Goal: Task Accomplishment & Management: Use online tool/utility

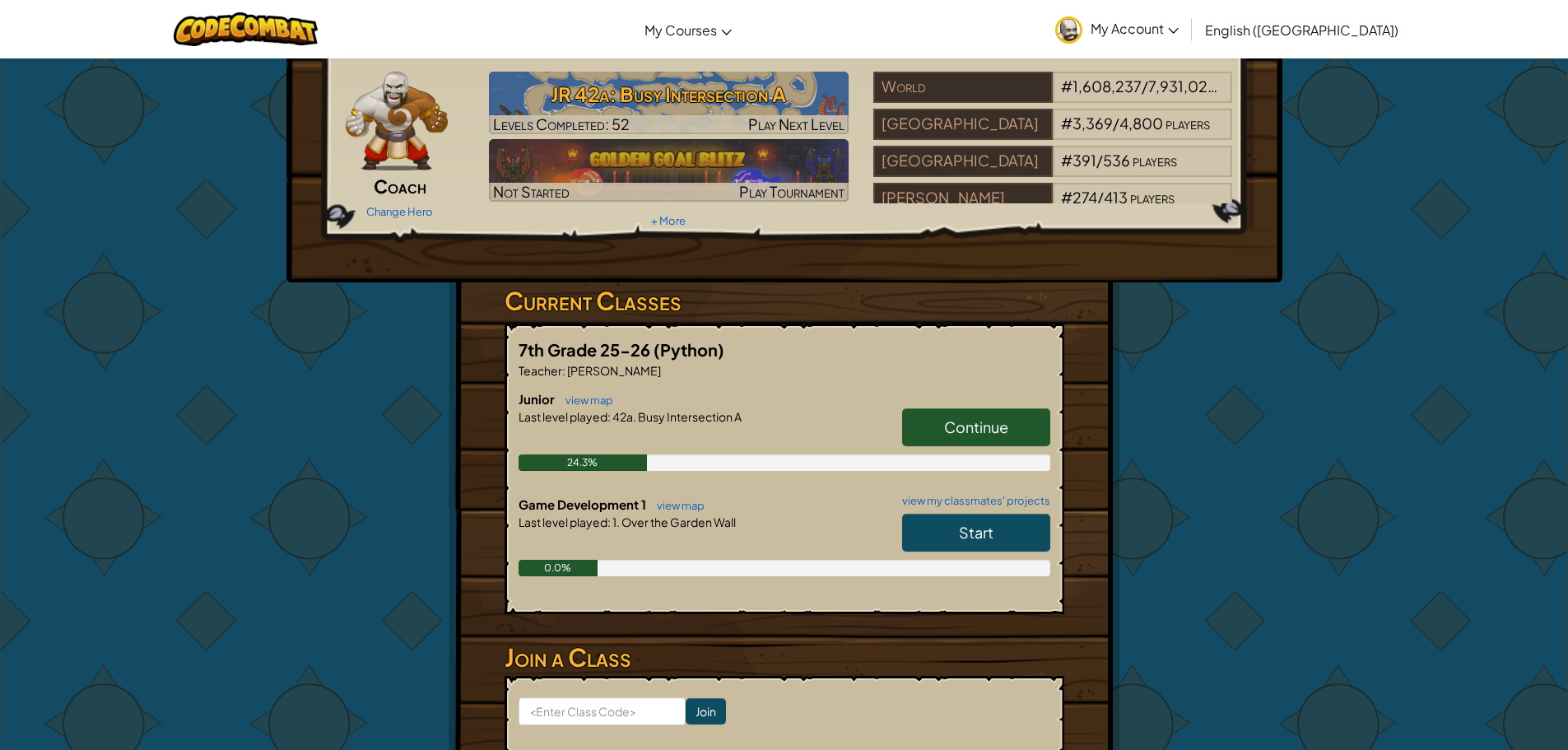
scroll to position [82, 0]
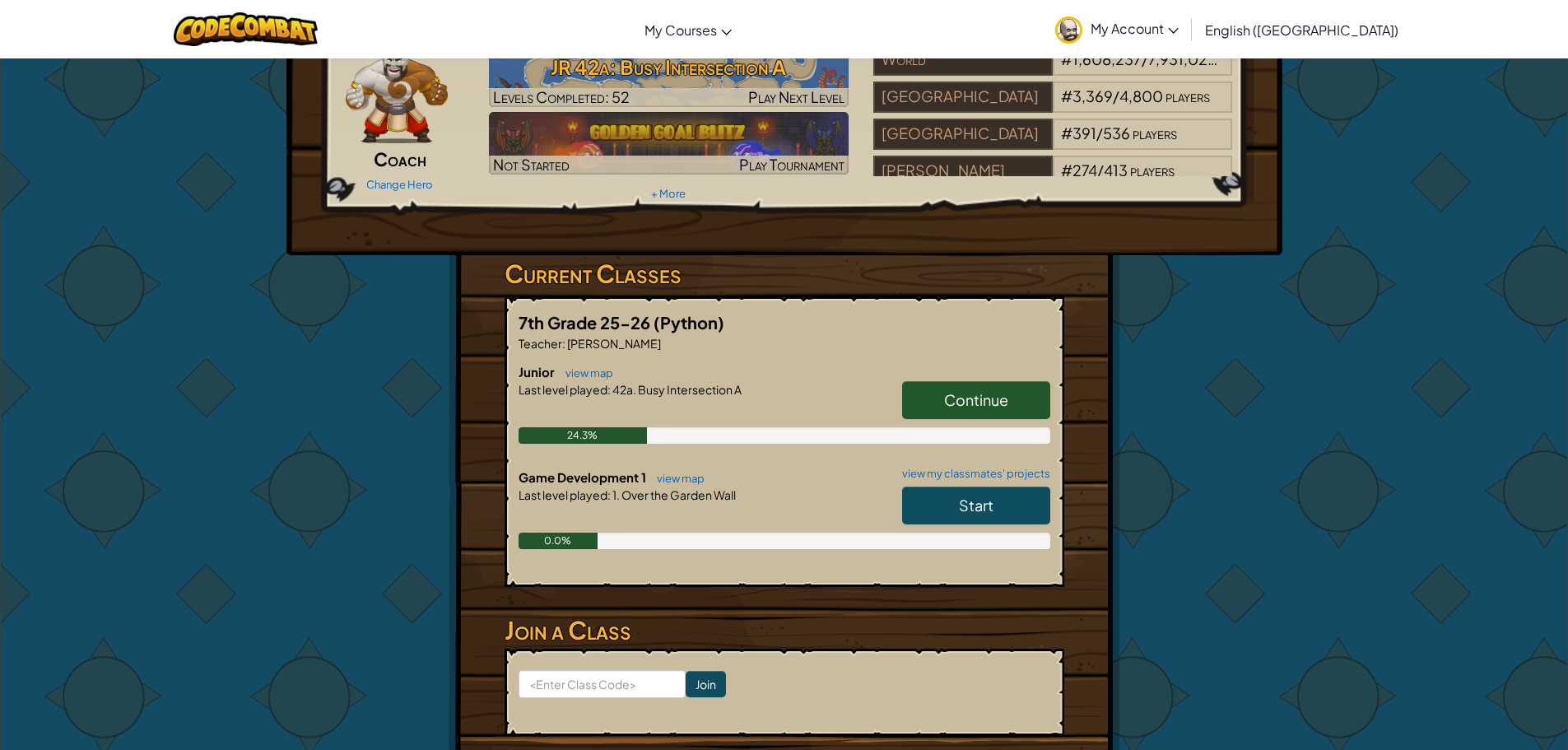
click at [975, 494] on link "Start" at bounding box center [976, 505] width 148 height 38
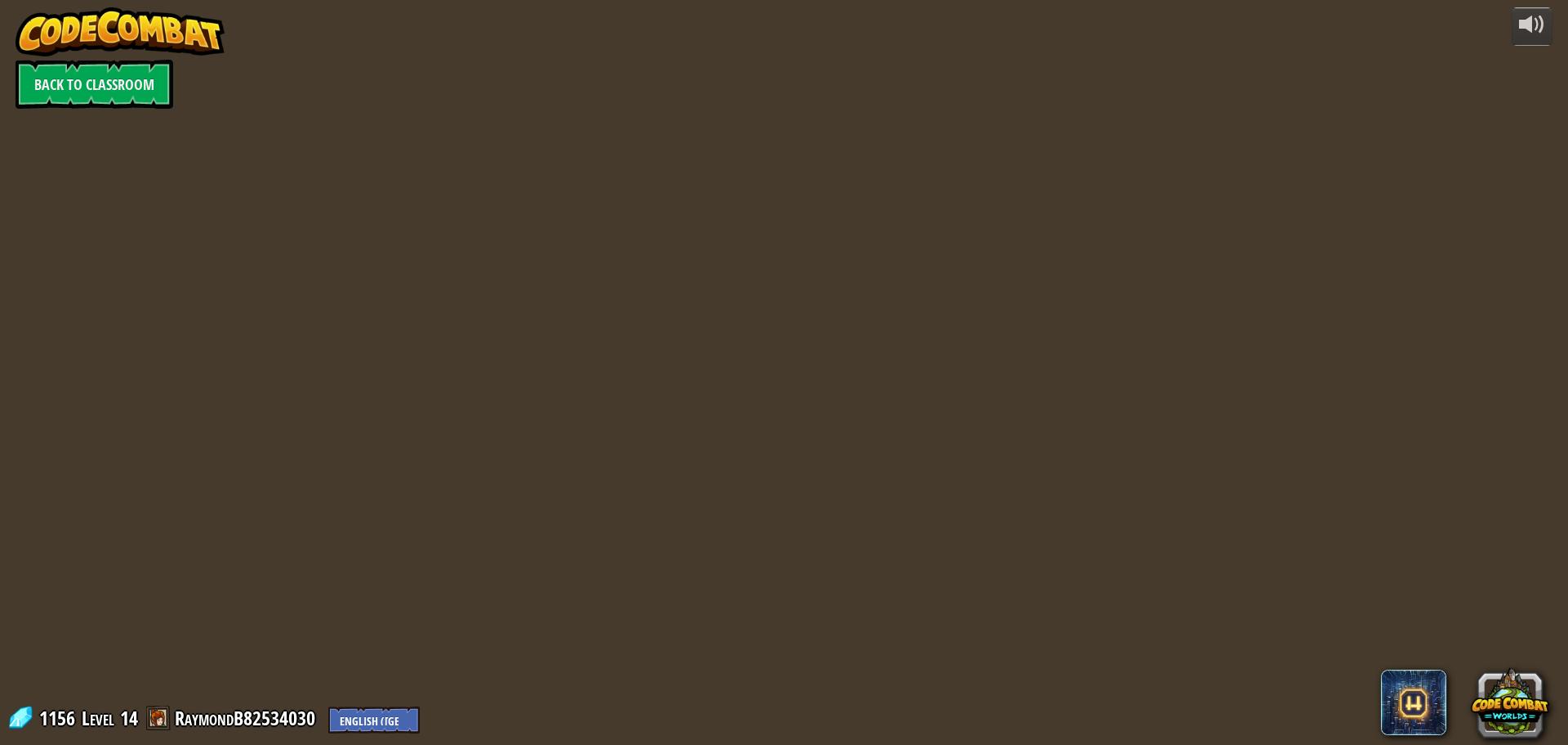
click at [990, 566] on div "powered by Back to Classroom 1156 Level 14 RaymondB82534030 English ([GEOGRAPHI…" at bounding box center [784, 372] width 1568 height 745
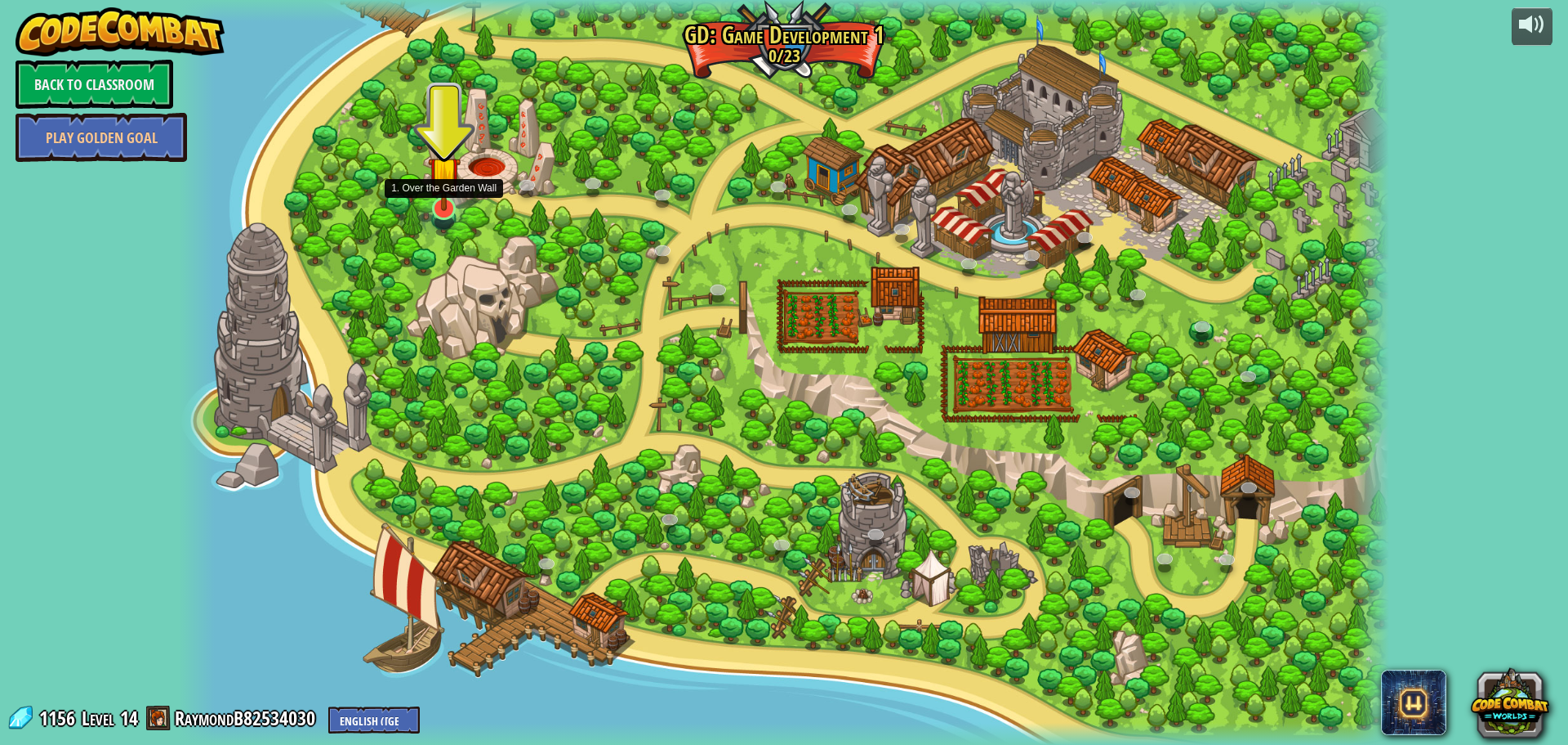
click at [438, 199] on img at bounding box center [444, 172] width 33 height 76
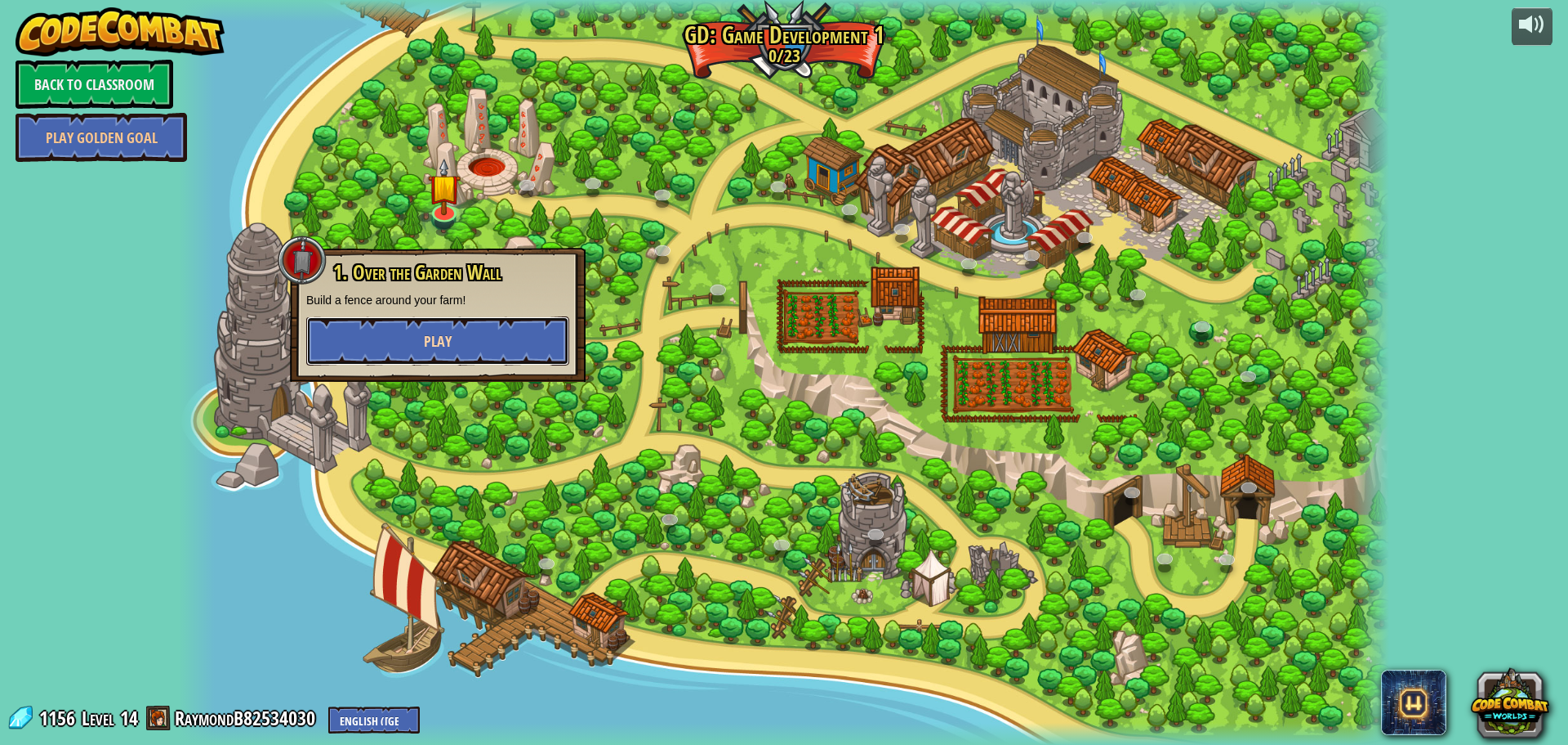
click at [523, 344] on button "Play" at bounding box center [438, 341] width 263 height 49
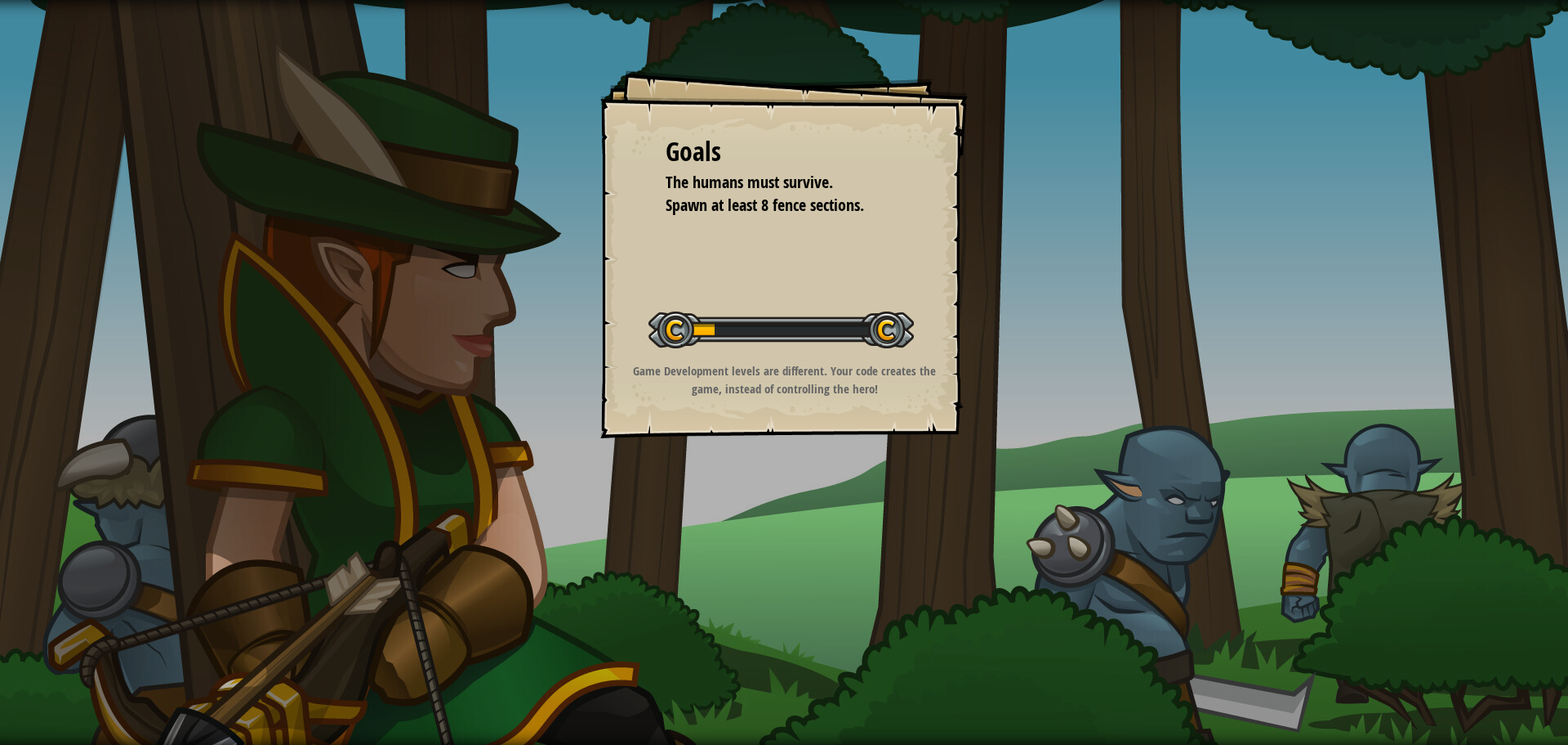
drag, startPoint x: 669, startPoint y: 338, endPoint x: 177, endPoint y: 142, distance: 529.6
click at [1500, 459] on div "Goals The humans must survive. Spawn at least 8 fence sections. Start Level Err…" at bounding box center [784, 372] width 1568 height 745
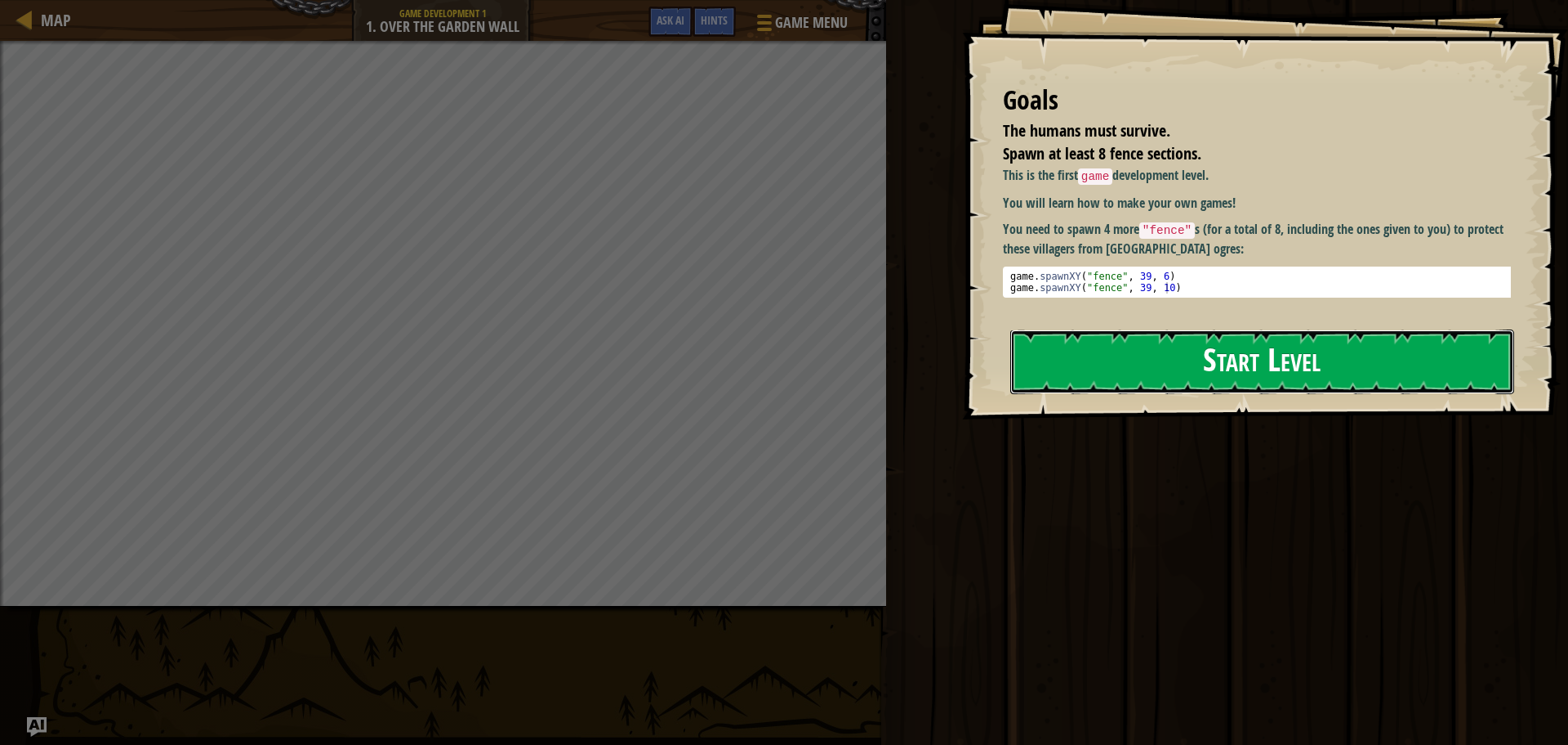
click at [1442, 349] on button "Start Level" at bounding box center [1263, 361] width 504 height 64
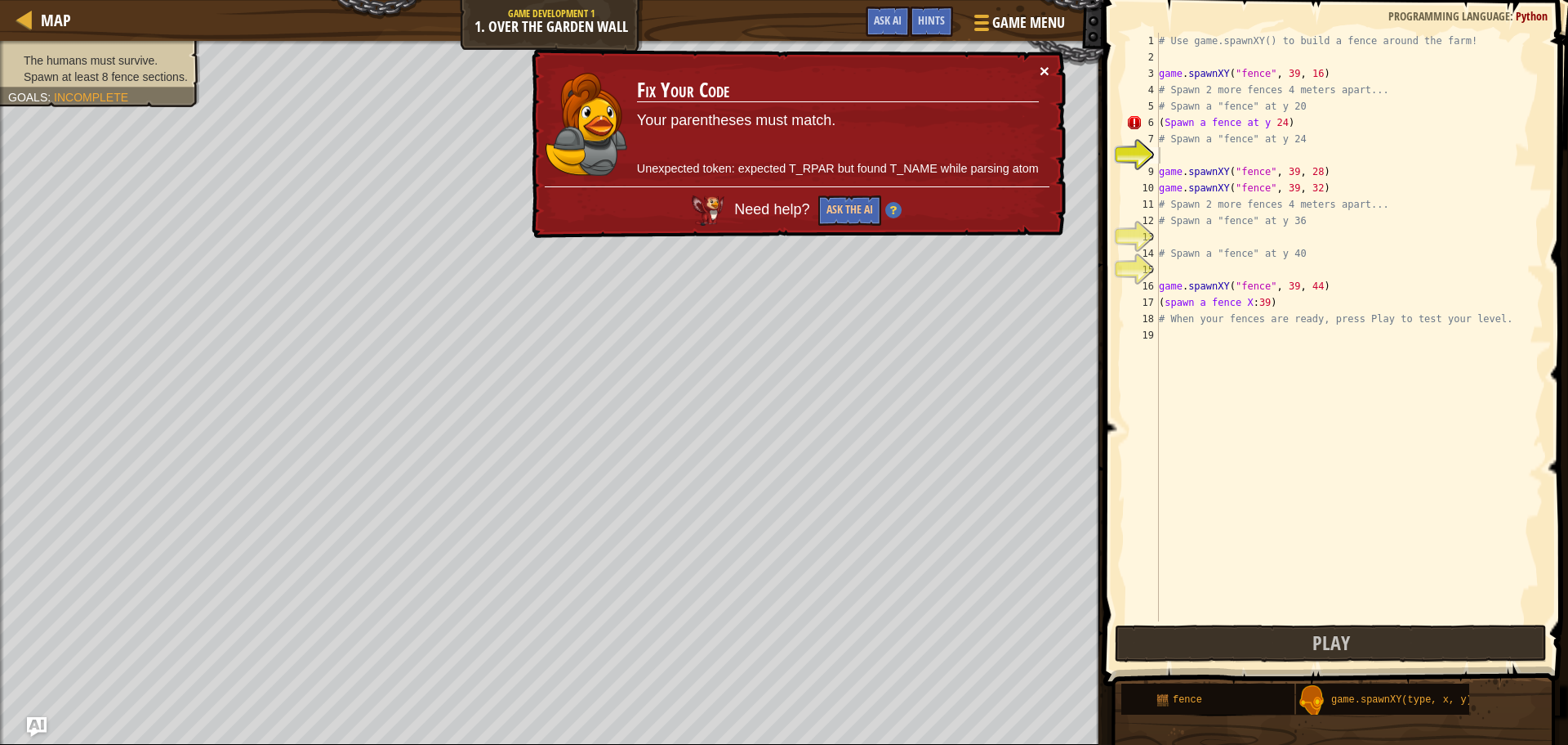
click at [1042, 69] on button "×" at bounding box center [1045, 70] width 10 height 17
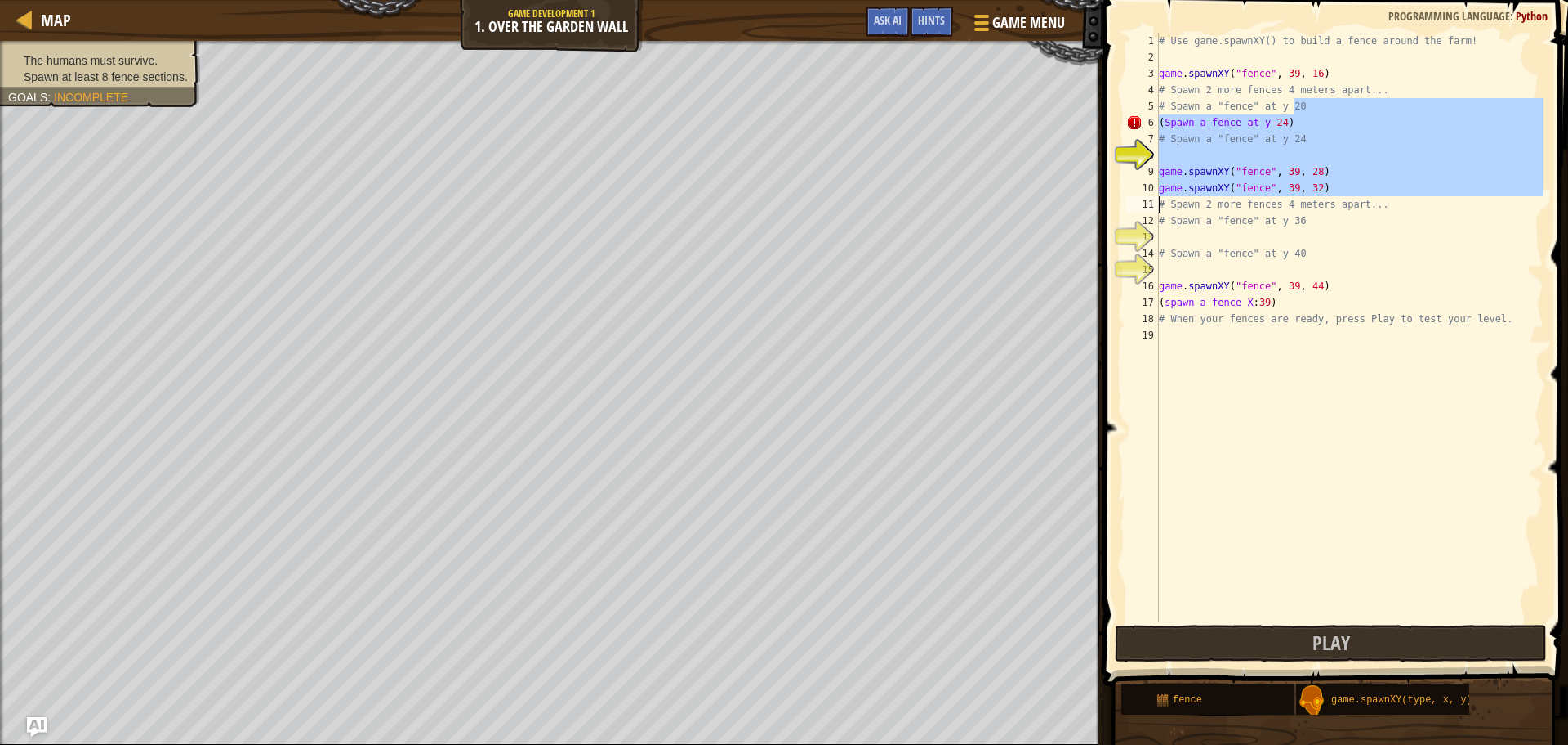
click at [56, 189] on div "Map Game Development 1 1. Over the Garden Wall Game Menu Done Hints Ask AI 1 הה…" at bounding box center [784, 372] width 1568 height 745
drag, startPoint x: 1426, startPoint y: 109, endPoint x: 1501, endPoint y: 167, distance: 94.8
click at [1554, 175] on div "Map Game Development 1 1. Over the Garden Wall Game Menu Done Hints Ask AI 1 הה…" at bounding box center [784, 372] width 1568 height 745
click at [1383, 144] on div "# Use game.spawnXY() to build a fence around the farm! game . spawnXY ( "fence"…" at bounding box center [1350, 328] width 388 height 589
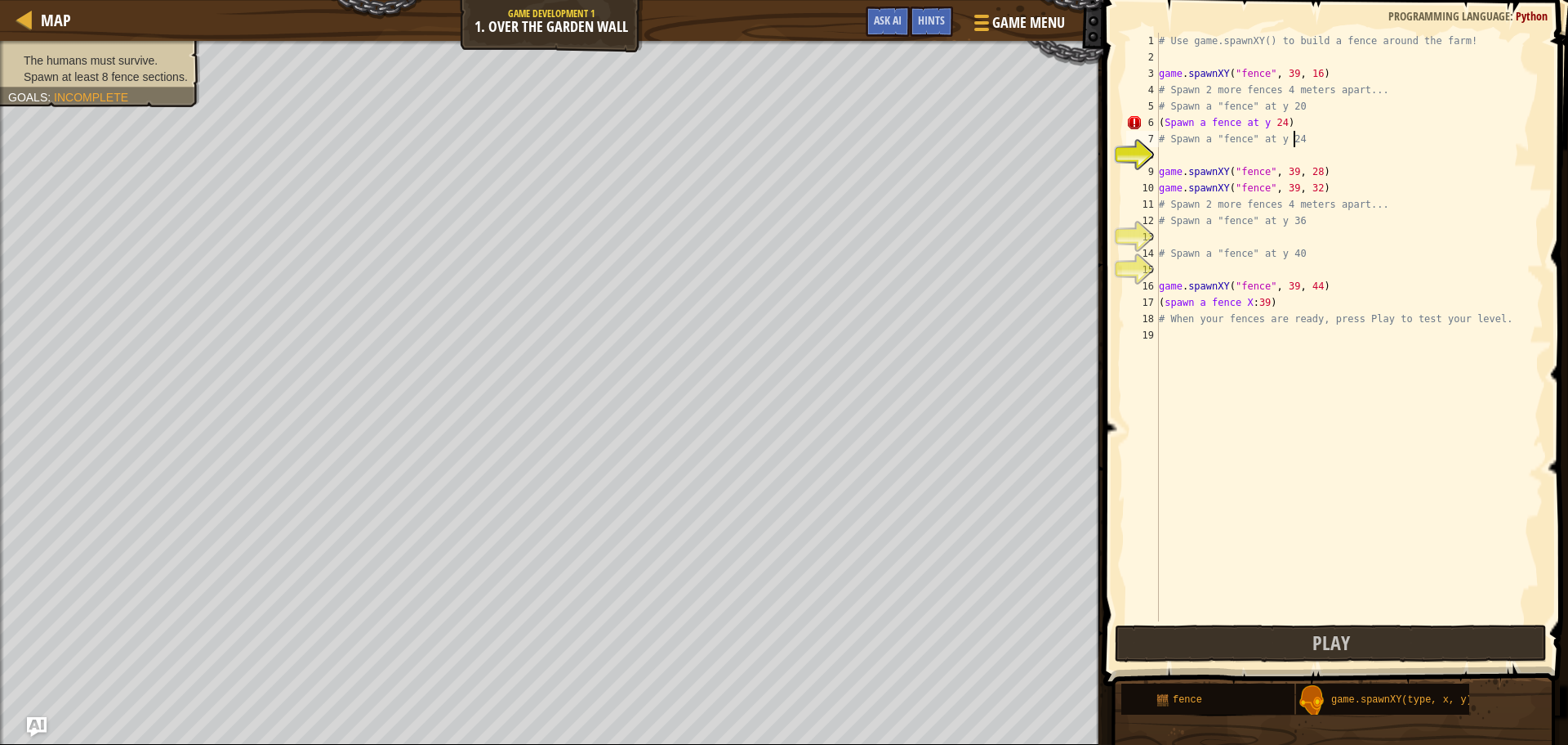
click at [1368, 122] on div "# Use game.spawnXY() to build a fence around the farm! game . spawnXY ( "fence"…" at bounding box center [1350, 344] width 388 height 621
click at [1302, 656] on button "Play" at bounding box center [1331, 643] width 432 height 37
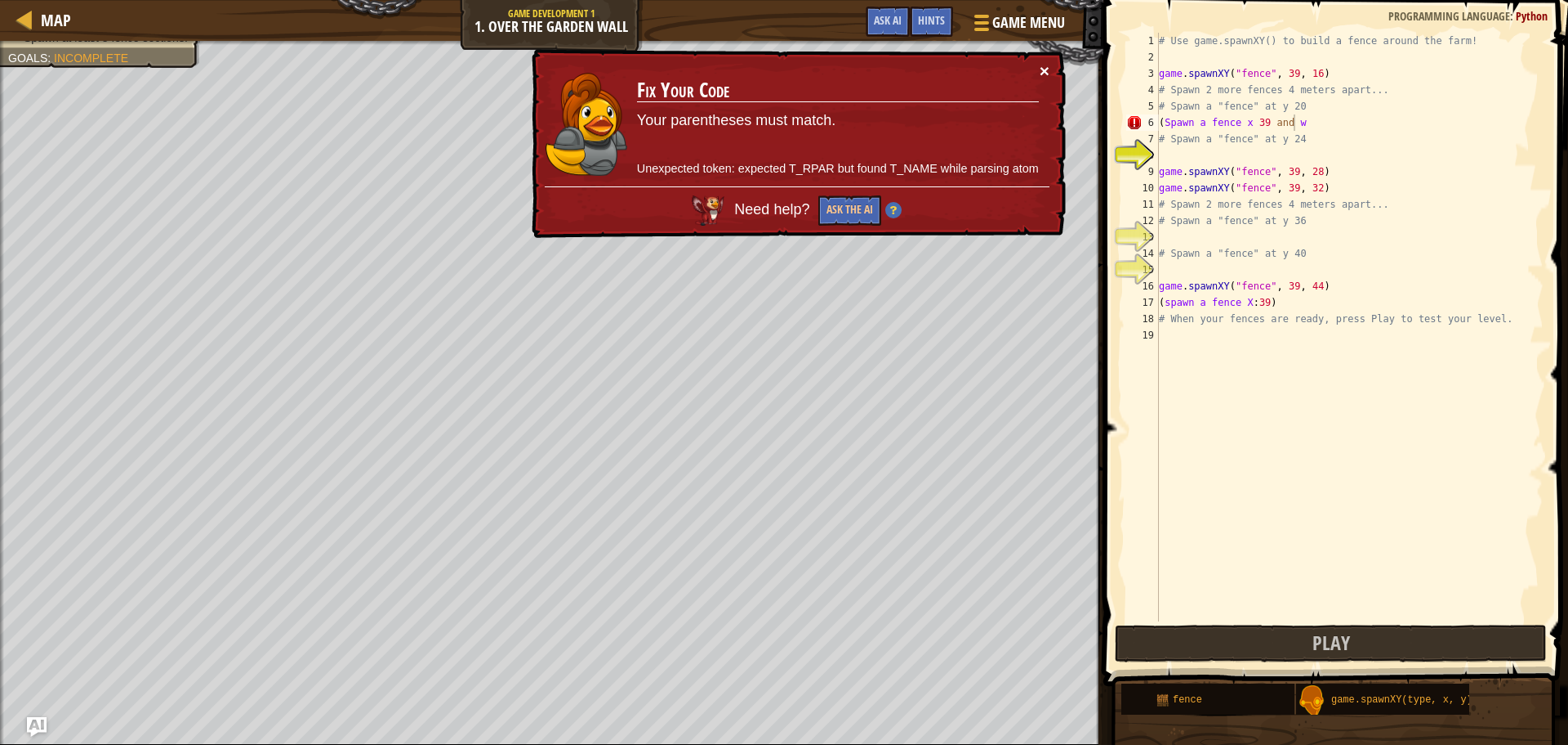
click at [1049, 71] on button "×" at bounding box center [1045, 70] width 10 height 17
click at [1169, 121] on div "# Use game.spawnXY() to build a fence around the farm! game . spawnXY ( "fence"…" at bounding box center [1350, 344] width 388 height 621
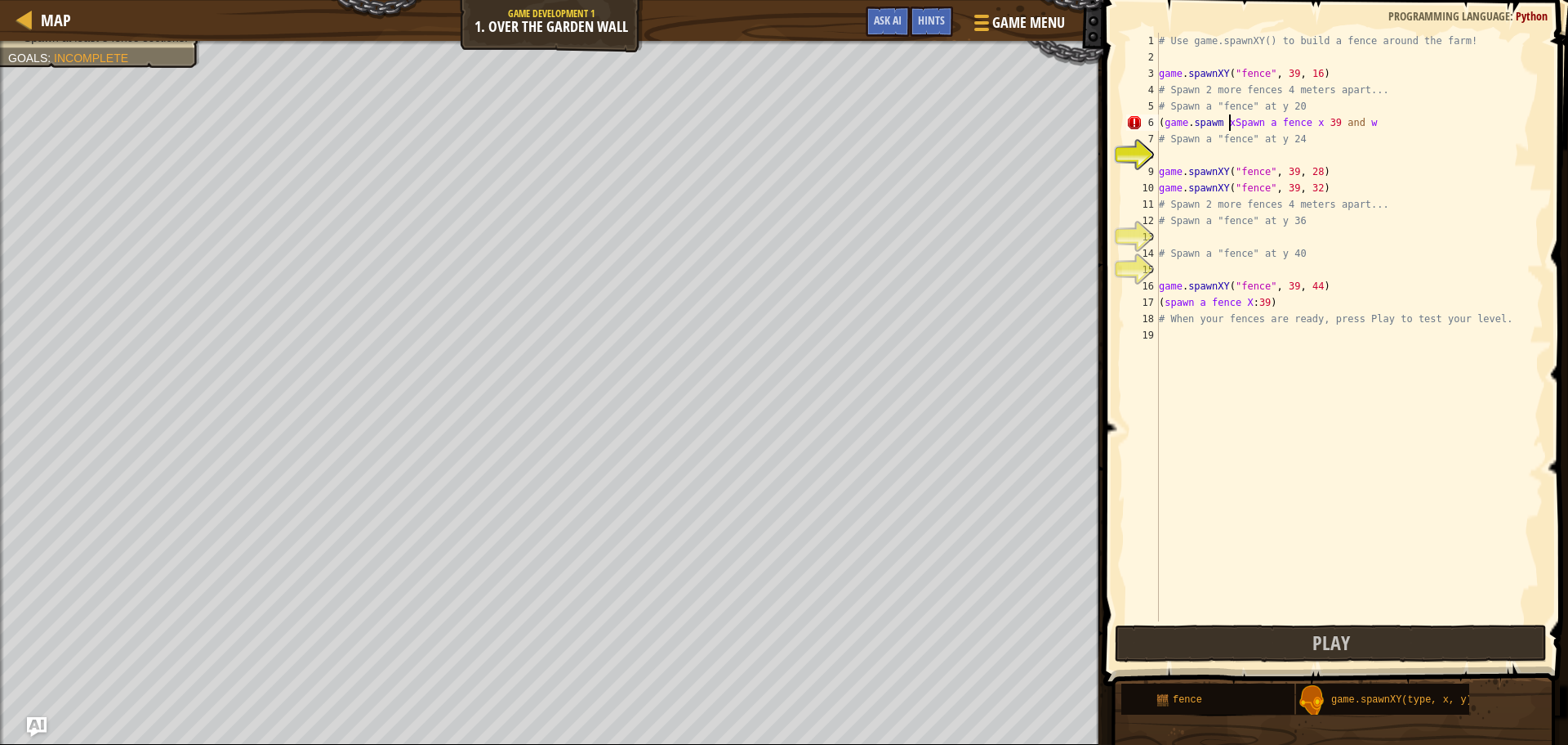
scroll to position [8, 6]
click at [1215, 652] on button "Play" at bounding box center [1331, 643] width 432 height 37
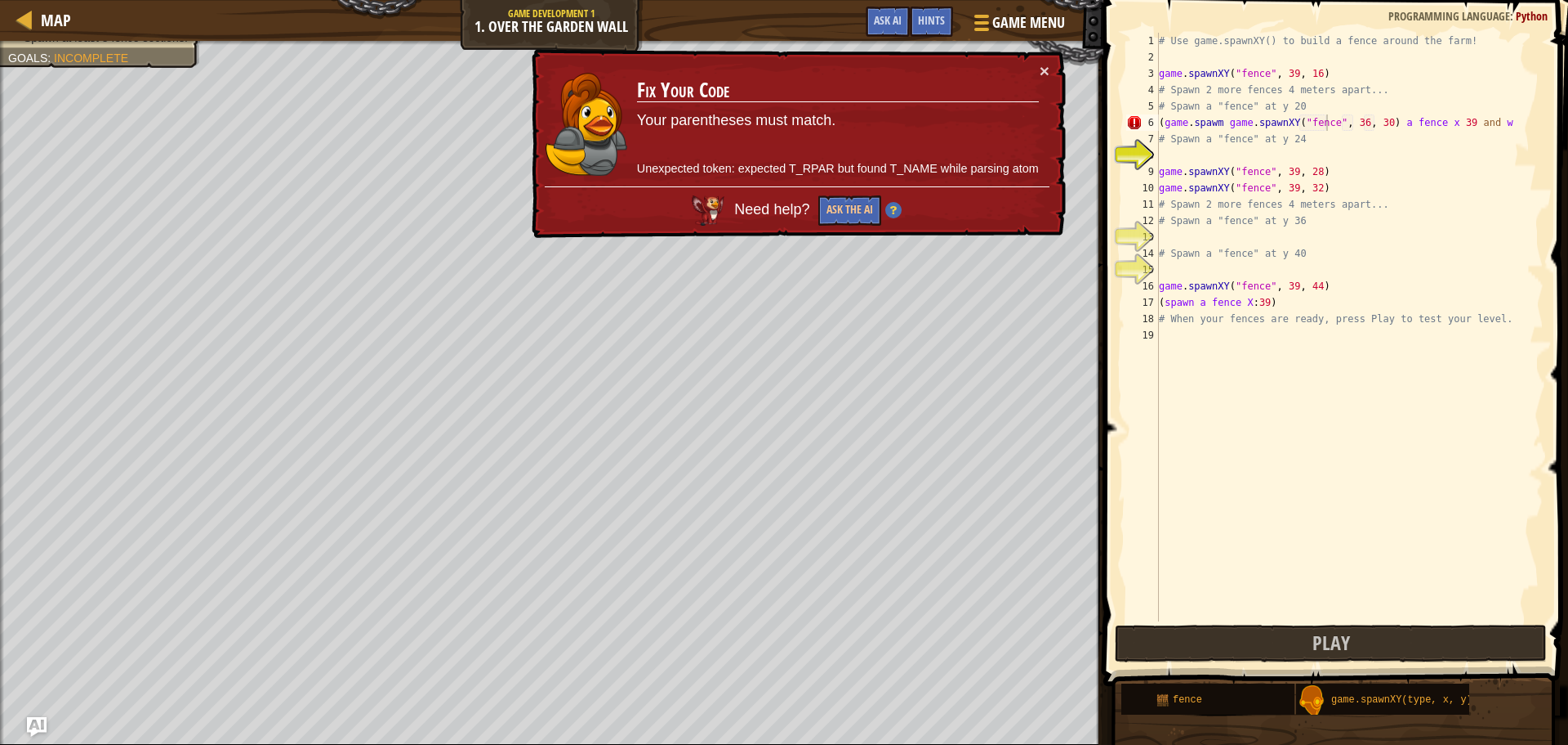
click at [1052, 70] on div "× Fix Your Code Your parentheses must match. Unexpected token: expected T_RPAR …" at bounding box center [797, 143] width 538 height 189
click at [1046, 76] on button "×" at bounding box center [1045, 70] width 10 height 17
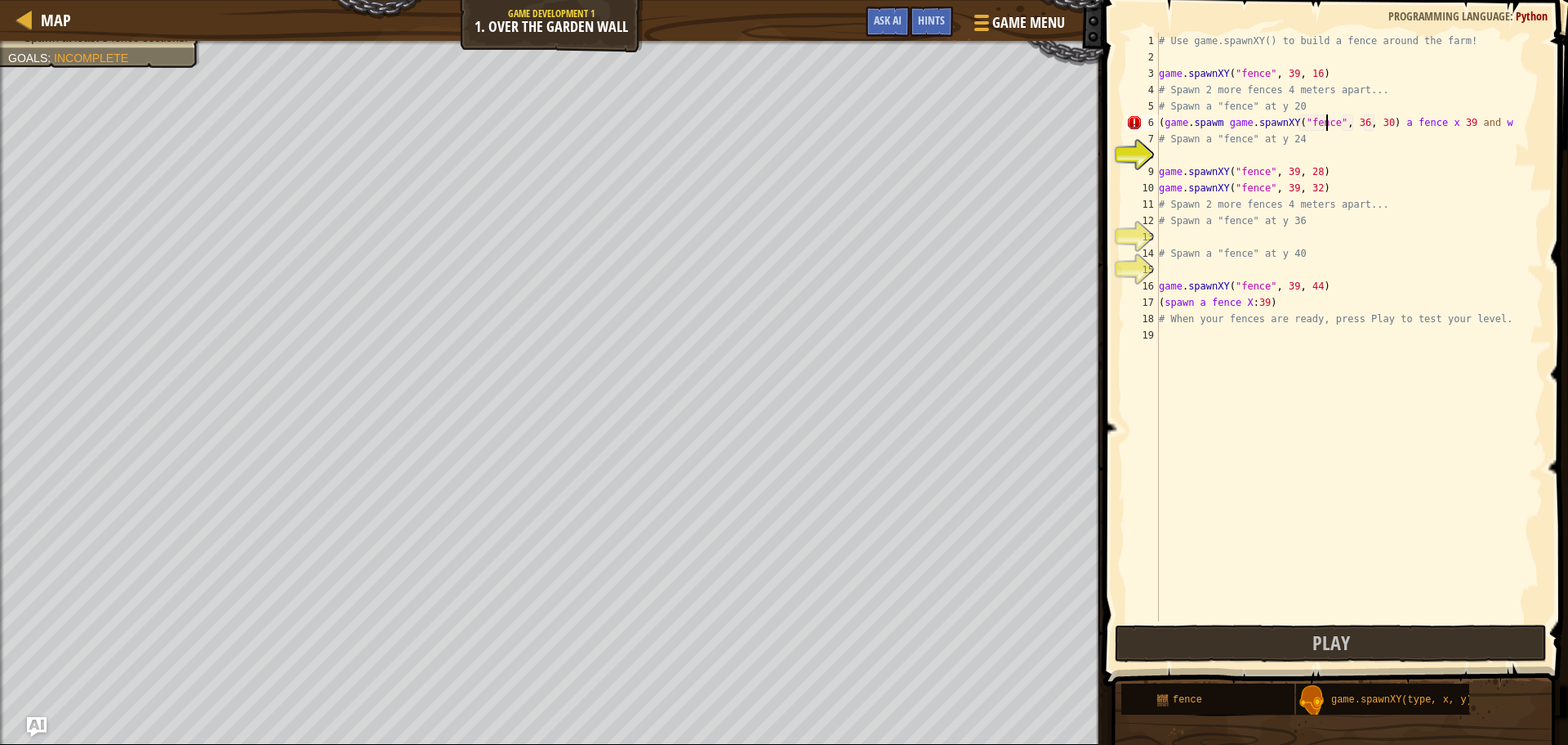
click at [1510, 125] on div "# Use game.spawnXY() to build a fence around the farm! game . spawnXY ( "fence"…" at bounding box center [1350, 344] width 388 height 621
type textarea "(game.spawm game.spawnXY("fence", 36, 30) a fence x 39 and y 42"
drag, startPoint x: 1205, startPoint y: 159, endPoint x: 1194, endPoint y: 163, distance: 11.7
click at [1202, 159] on div "# Use game.spawnXY() to build a fence around the farm! game . spawnXY ( "fence"…" at bounding box center [1350, 344] width 388 height 621
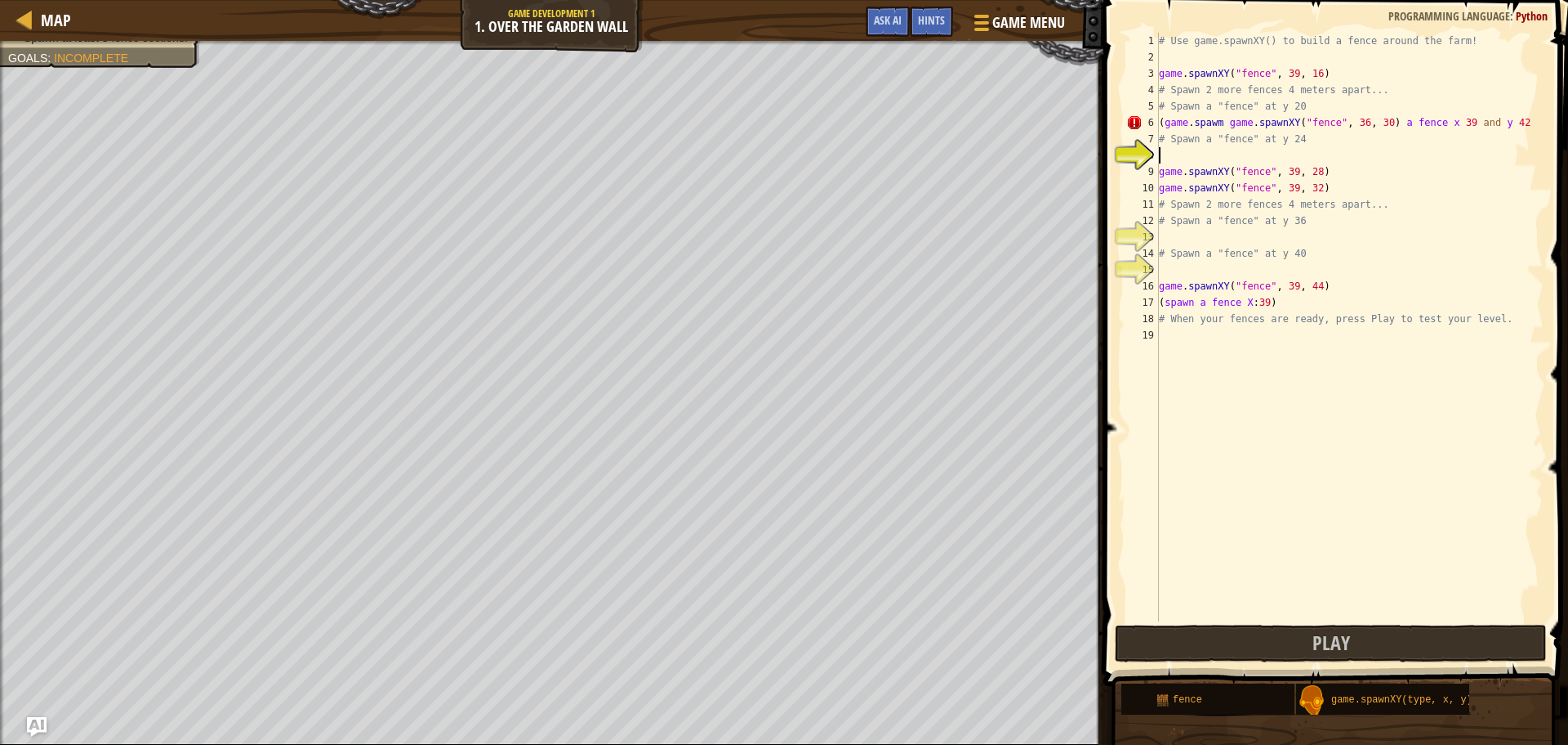
scroll to position [8, 0]
type textarea "game.spawnXY("fence", 36, 30)"
click at [1364, 641] on button "Play" at bounding box center [1331, 643] width 432 height 37
